Goal: Information Seeking & Learning: Check status

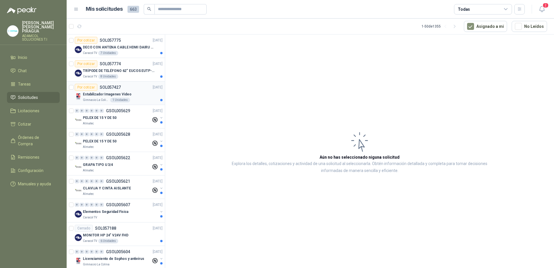
click at [131, 92] on div "Estabilizador Imagenes Video" at bounding box center [123, 94] width 80 height 7
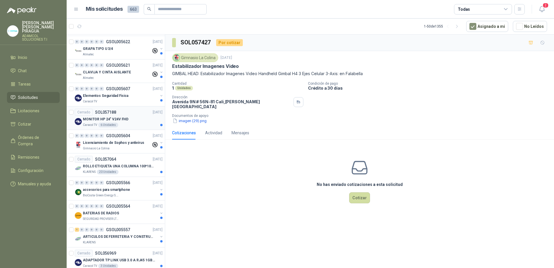
scroll to position [174, 0]
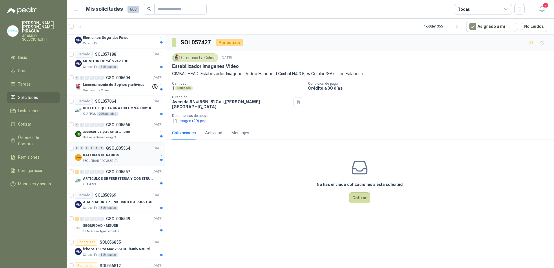
click at [126, 158] on div "BATERIAS DE RADIOS" at bounding box center [120, 155] width 75 height 7
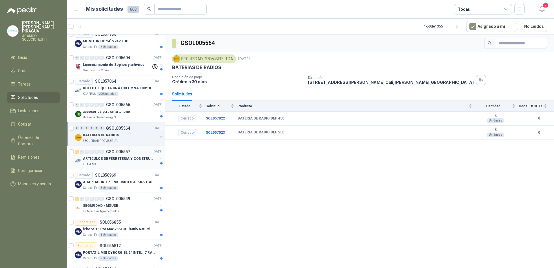
scroll to position [232, 0]
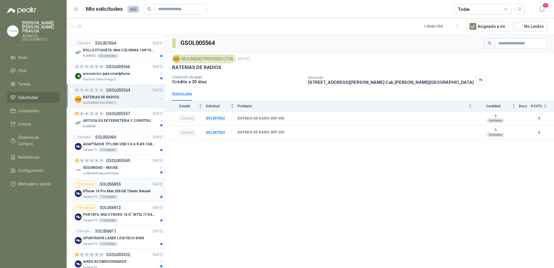
click at [116, 193] on p "iPhone 16 Pro Max 256 GB Titanio Natural" at bounding box center [116, 191] width 67 height 6
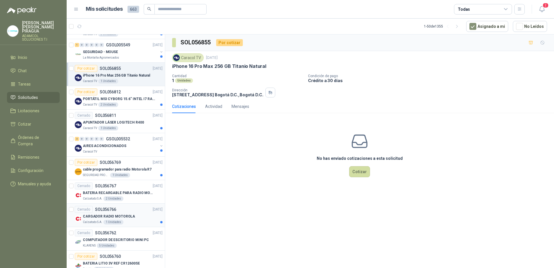
scroll to position [348, 0]
click at [131, 168] on p "cable programador para radio Motorola R7" at bounding box center [117, 169] width 69 height 6
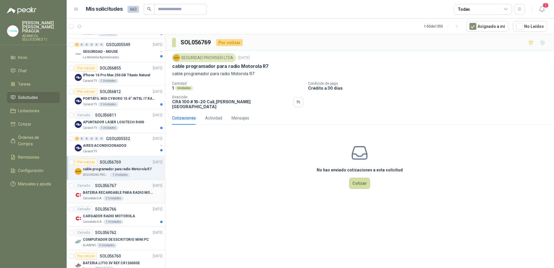
click at [136, 193] on p "BATERIA RECARGABLE PARA RADIO MOTOROLA" at bounding box center [119, 193] width 72 height 6
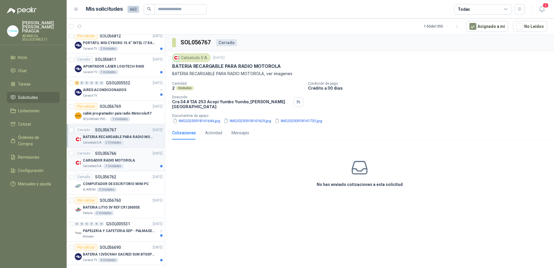
scroll to position [406, 0]
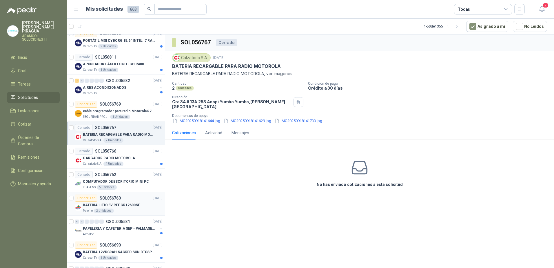
click at [135, 204] on p "BATERIA LITIO 3V REF CR12600SE" at bounding box center [111, 205] width 57 height 6
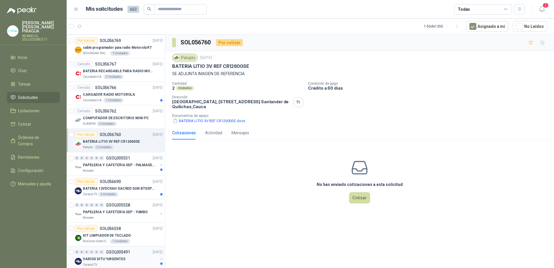
scroll to position [493, 0]
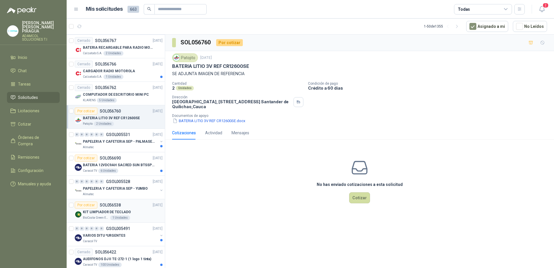
click at [130, 205] on div "Por cotizar SOL056538 [DATE]" at bounding box center [119, 204] width 88 height 7
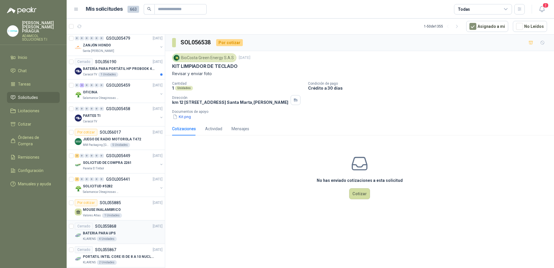
scroll to position [951, 0]
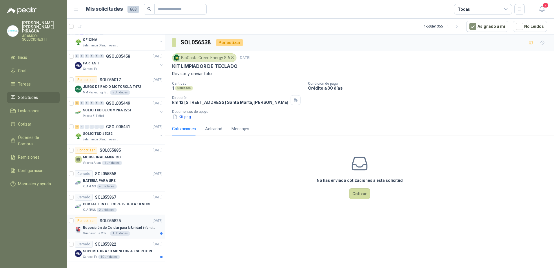
click at [128, 215] on article "Por cotizar SOL055825 [DATE] Reposición de Celular para la Unidad infantil (con…" at bounding box center [116, 226] width 98 height 23
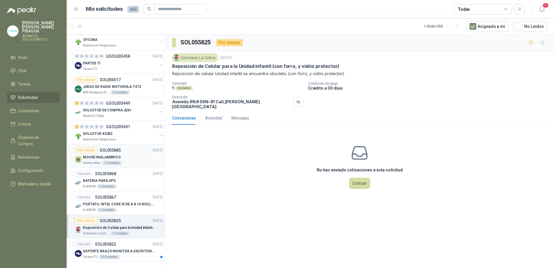
click at [131, 161] on div "Valores Atlas 1 Unidades" at bounding box center [123, 163] width 80 height 5
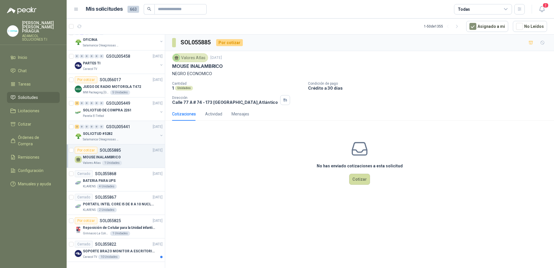
click at [141, 130] on div "SOLICITUD #5282" at bounding box center [120, 133] width 75 height 7
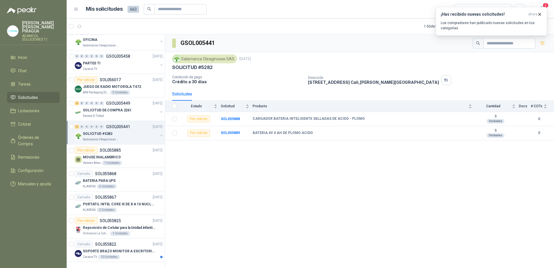
click at [541, 58] on div "Salamanca Oleaginosas SAS [DATE]" at bounding box center [359, 58] width 375 height 9
click at [540, 13] on icon "button" at bounding box center [539, 14] width 5 height 5
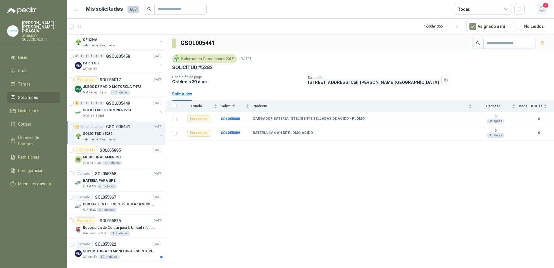
click at [538, 11] on button "2" at bounding box center [542, 9] width 10 height 10
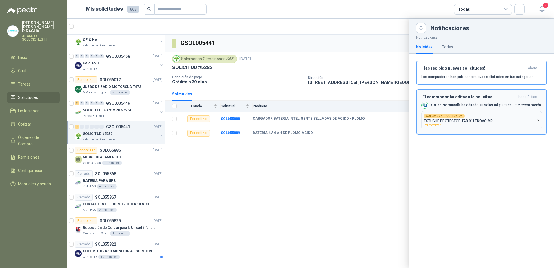
click at [535, 121] on icon "button" at bounding box center [536, 120] width 5 height 5
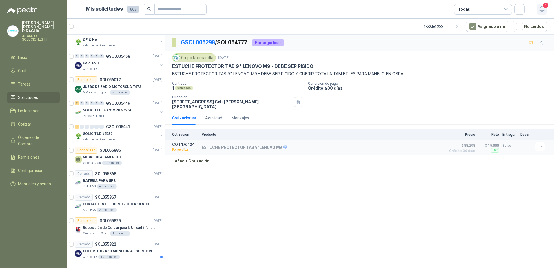
click at [544, 11] on icon "button" at bounding box center [541, 9] width 5 height 6
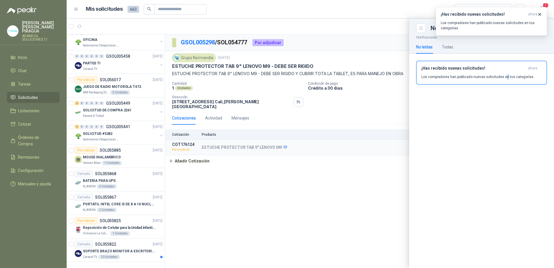
click at [505, 126] on div "Notificaciones No leídas Todas ¡Has recibido nuevas solicitudes! ahora Los comp…" at bounding box center [481, 150] width 145 height 235
click at [539, 14] on icon "button" at bounding box center [539, 14] width 5 height 5
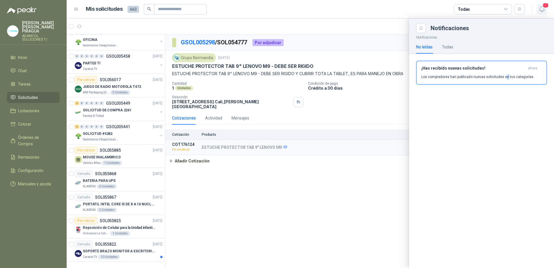
click at [543, 8] on span "1" at bounding box center [546, 6] width 6 height 6
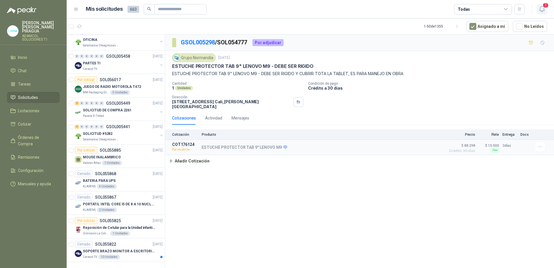
click at [538, 9] on button "1" at bounding box center [542, 9] width 10 height 10
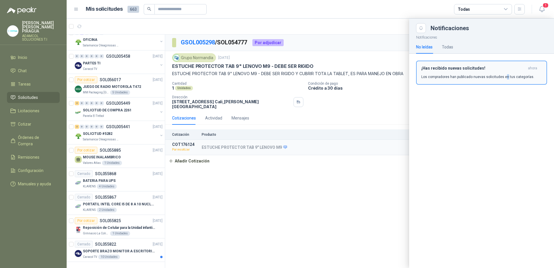
click at [440, 74] on p "Los compradores han publicado nuevas solicitudes en tus categorías." at bounding box center [477, 76] width 113 height 5
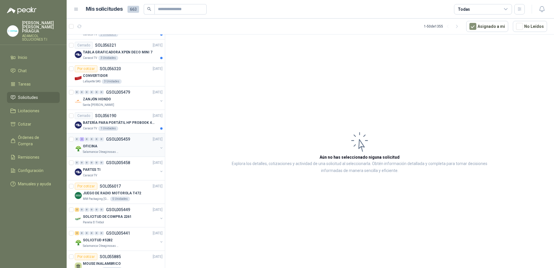
scroll to position [951, 0]
